Goal: Task Accomplishment & Management: Manage account settings

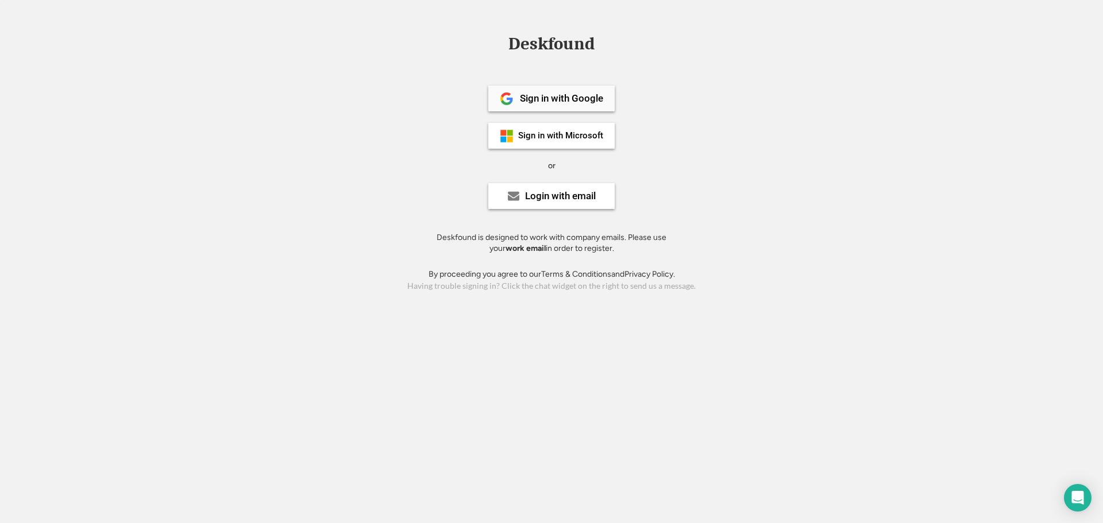
click at [520, 101] on div "Sign in with Google" at bounding box center [561, 99] width 83 height 10
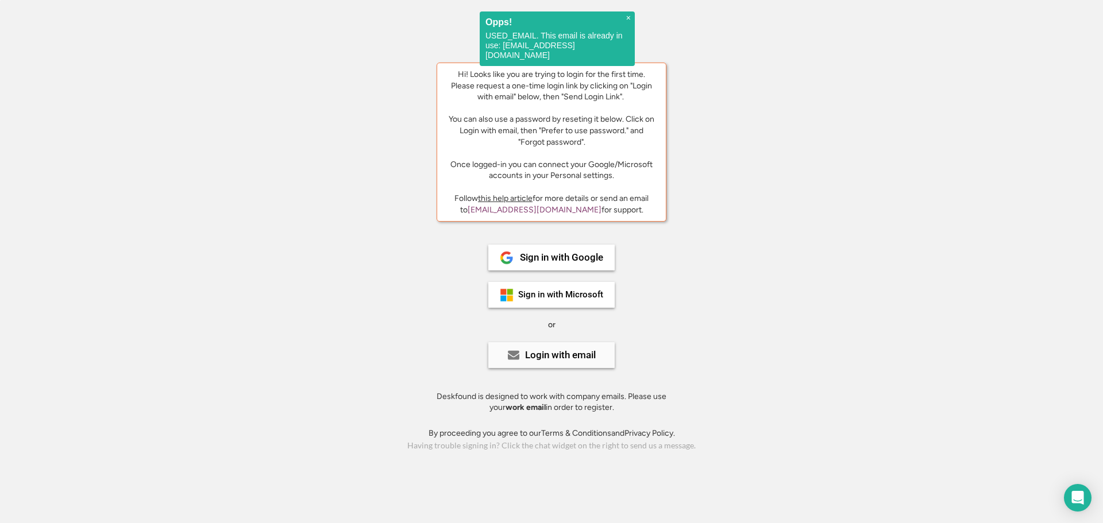
click at [561, 351] on div "Login with email" at bounding box center [560, 355] width 71 height 10
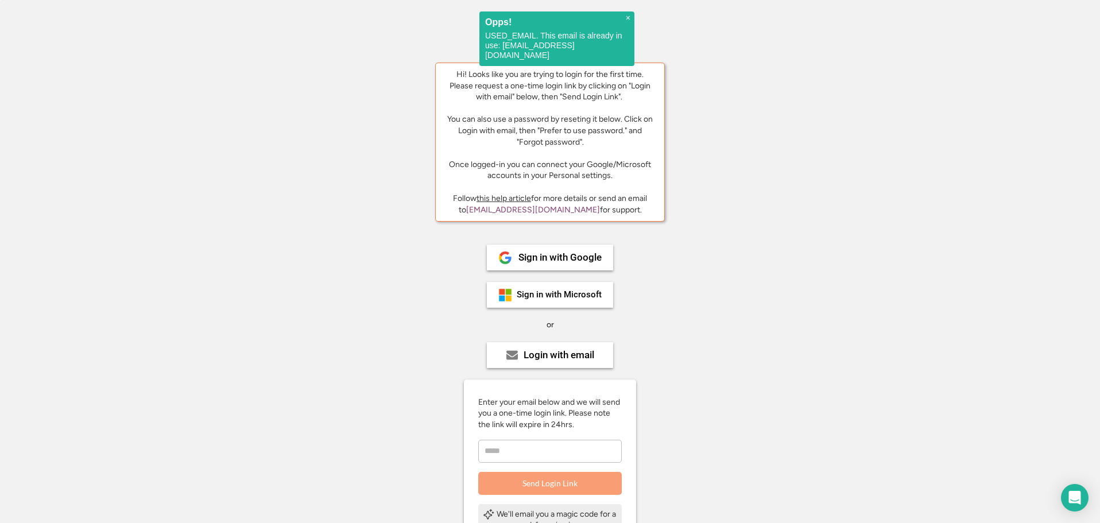
click at [550, 450] on input "email" at bounding box center [550, 451] width 144 height 23
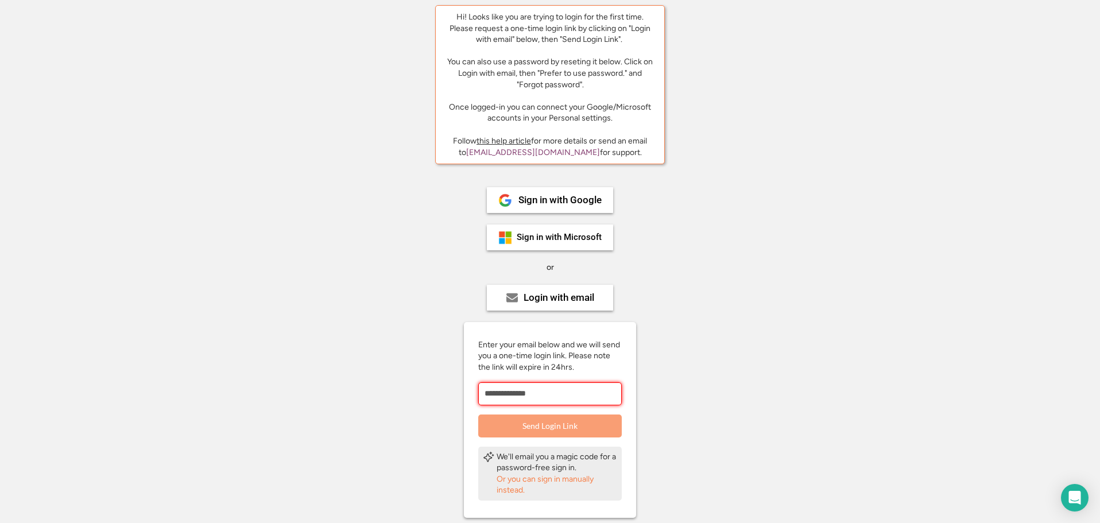
type input "**********"
